Goal: Task Accomplishment & Management: Manage account settings

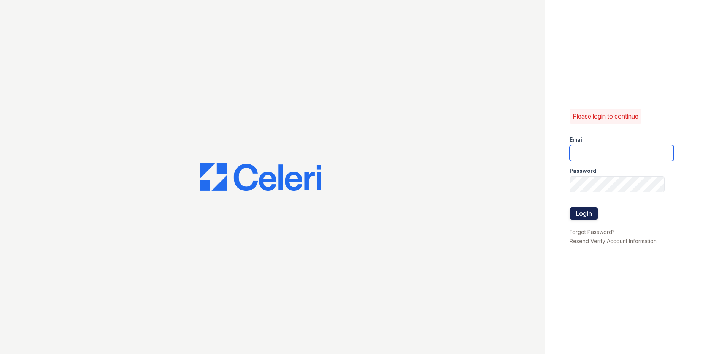
type input "[EMAIL_ADDRESS][DOMAIN_NAME]"
click at [586, 209] on button "Login" at bounding box center [584, 214] width 29 height 12
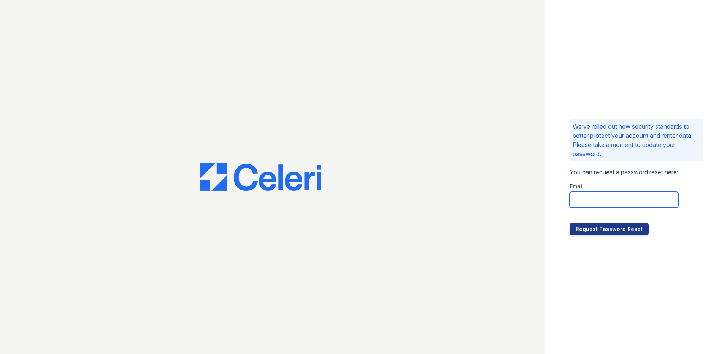
click at [601, 200] on input "email" at bounding box center [624, 200] width 109 height 16
type input "bjones@rushmoremgmt.com"
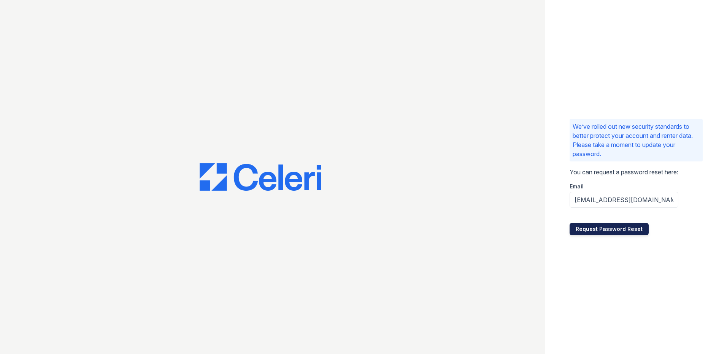
click at [593, 233] on button "Request Password Reset" at bounding box center [609, 229] width 79 height 12
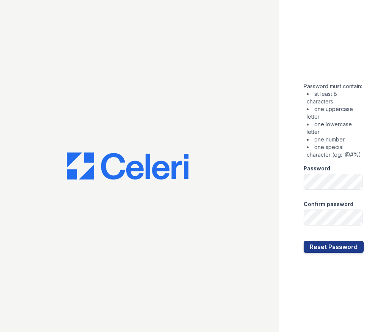
click at [350, 149] on li "one special character (eg: !@#%)" at bounding box center [335, 150] width 57 height 15
click at [349, 195] on form "Password must contain: at least 8 characters one uppercase letter one lowercase…" at bounding box center [334, 165] width 60 height 173
click at [374, 198] on div "Password must contain: at least 8 characters one uppercase letter one lowercase…" at bounding box center [333, 166] width 109 height 332
click at [349, 244] on button "Reset Password" at bounding box center [334, 247] width 60 height 12
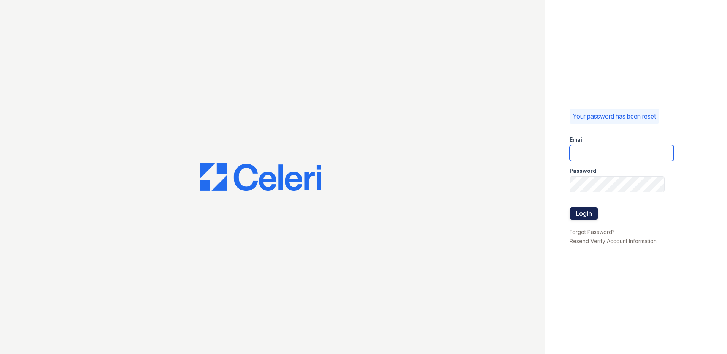
type input "[EMAIL_ADDRESS][DOMAIN_NAME]"
click at [388, 213] on button "Login" at bounding box center [584, 214] width 29 height 12
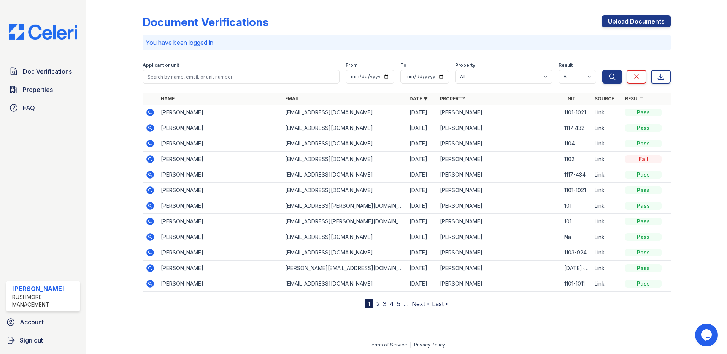
click at [283, 70] on div "Applicant or unit" at bounding box center [241, 66] width 197 height 8
click at [329, 36] on div "You have been logged in" at bounding box center [407, 42] width 528 height 15
click at [362, 41] on p "You have been logged in" at bounding box center [407, 42] width 522 height 9
click at [151, 144] on icon at bounding box center [150, 143] width 2 height 2
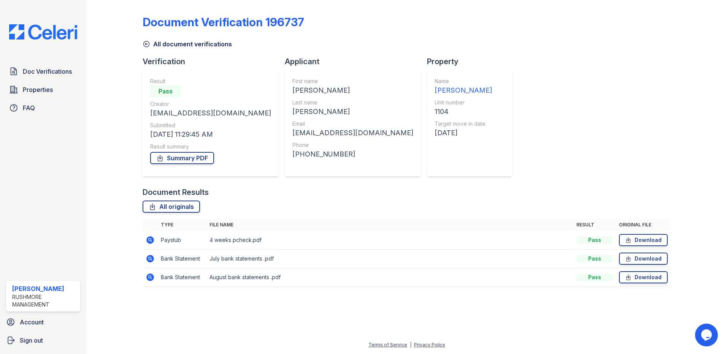
click at [427, 176] on div "Property Name Cameron Pointe Unit number 1104 Target move in date 10/08/25" at bounding box center [472, 121] width 91 height 131
click at [663, 203] on div "All originals" at bounding box center [407, 207] width 528 height 12
drag, startPoint x: 710, startPoint y: 85, endPoint x: 708, endPoint y: 90, distance: 4.7
click at [710, 85] on div at bounding box center [693, 149] width 44 height 292
click at [635, 277] on link "Download" at bounding box center [643, 278] width 49 height 12
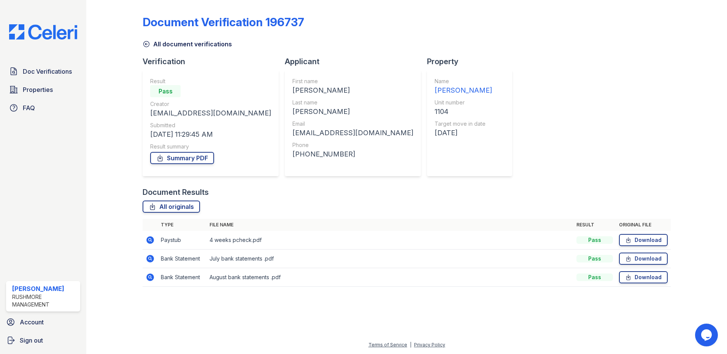
drag, startPoint x: 599, startPoint y: 0, endPoint x: 436, endPoint y: 75, distance: 179.7
click at [436, 75] on div "Document Verification 196737 All document verifications Verification Result Pas…" at bounding box center [407, 149] width 528 height 292
